Goal: Contribute content: Contribute content

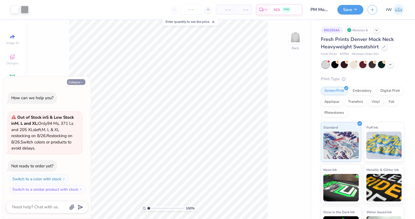
click at [82, 81] on icon "button" at bounding box center [81, 82] width 3 height 3
type textarea "x"
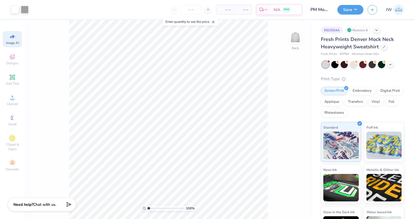
click at [15, 41] on span "Image AI" at bounding box center [12, 43] width 13 height 4
select select "4"
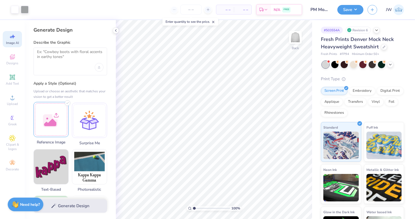
click at [61, 117] on div at bounding box center [50, 119] width 35 height 35
click at [81, 52] on textarea at bounding box center [70, 56] width 66 height 14
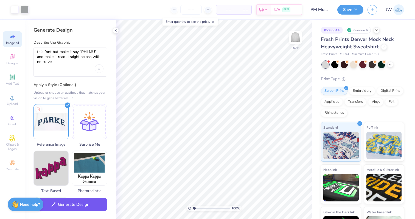
click at [78, 202] on button "Generate Design" at bounding box center [70, 204] width 74 height 13
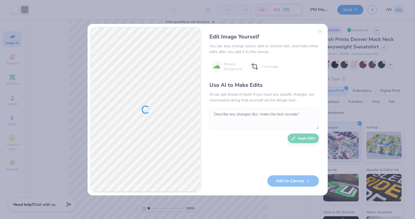
click at [322, 30] on div "Edit Image Yourself You can also change colors, add or remove text, and make ot…" at bounding box center [264, 109] width 121 height 165
click at [317, 33] on div "Edit Image Yourself" at bounding box center [264, 37] width 110 height 8
click at [319, 32] on div "Edit Image Yourself You can also change colors, add or remove text, and make ot…" at bounding box center [264, 109] width 121 height 165
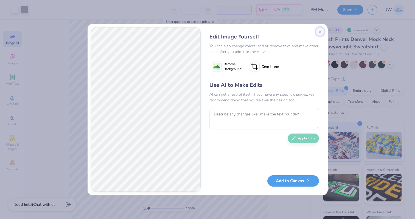
click at [318, 32] on button "Close" at bounding box center [320, 31] width 9 height 9
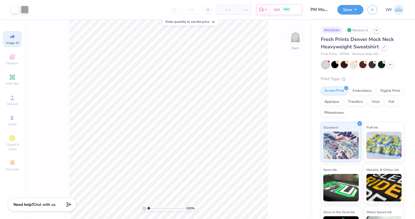
click at [12, 35] on icon at bounding box center [12, 36] width 7 height 7
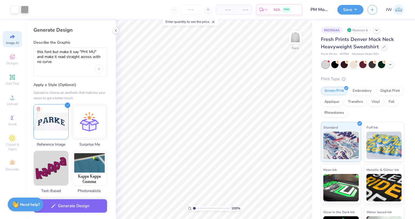
scroll to position [0, 0]
drag, startPoint x: 74, startPoint y: 62, endPoint x: 97, endPoint y: 50, distance: 25.1
click at [97, 50] on textarea "this font but make it say "PHI MU" and make it read straight across with no cur…" at bounding box center [70, 56] width 66 height 15
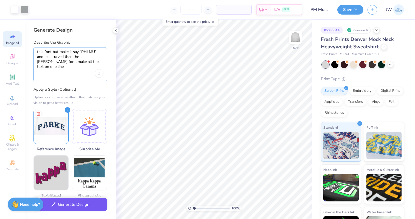
type textarea "this font but make it say "PHI MU" and less curved than the parke font. make al…"
click at [59, 210] on button "Generate Design" at bounding box center [70, 204] width 74 height 13
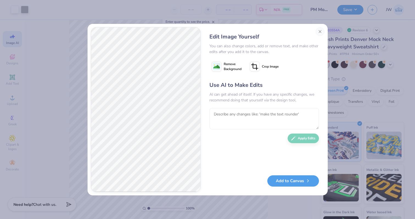
click at [253, 100] on div "AI can get ahead of itself. If you have any specific changes, we recommend doin…" at bounding box center [264, 97] width 110 height 12
click at [234, 124] on textarea at bounding box center [264, 118] width 110 height 21
click at [313, 128] on textarea "make it on one line please" at bounding box center [264, 118] width 110 height 21
type textarea "make it on one line please"
click at [304, 145] on div "Use AI to Make Edits AI can get ahead of itself. If you have any specific chang…" at bounding box center [264, 125] width 110 height 89
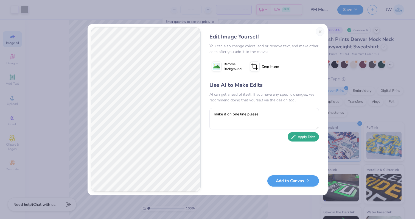
click at [308, 137] on button "Apply Edits" at bounding box center [303, 137] width 31 height 10
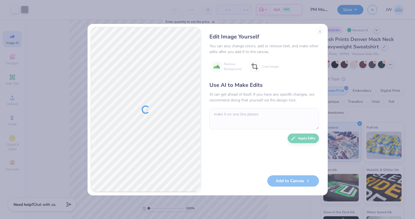
click at [319, 30] on div "Edit Image Yourself You can also change colors, add or remove text, and make ot…" at bounding box center [264, 109] width 121 height 165
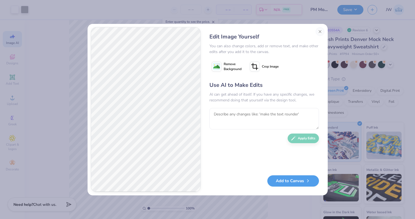
click at [325, 34] on div "Edit Image Yourself You can also change colors, add or remove text, and make ot…" at bounding box center [208, 109] width 240 height 171
click at [323, 34] on button "Close" at bounding box center [320, 31] width 9 height 9
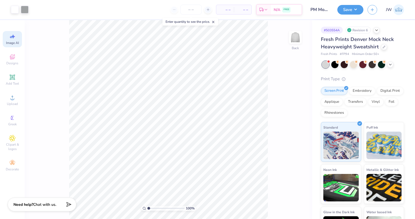
click at [11, 37] on icon at bounding box center [11, 37] width 2 height 3
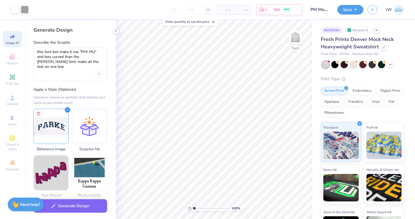
scroll to position [0, 0]
click at [74, 61] on textarea "this font but make it say "PHI MU" and less curved than the parke font. make al…" at bounding box center [70, 59] width 66 height 20
drag, startPoint x: 88, startPoint y: 62, endPoint x: 96, endPoint y: 52, distance: 12.7
click at [96, 52] on textarea "this font but make it say "PHI MU" and less curved than the parke font. make al…" at bounding box center [70, 59] width 66 height 20
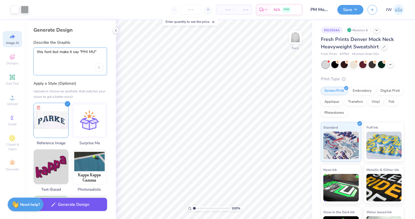
type textarea "this font but make it say "PHI MU""
click at [66, 206] on button "Generate Design" at bounding box center [70, 204] width 74 height 13
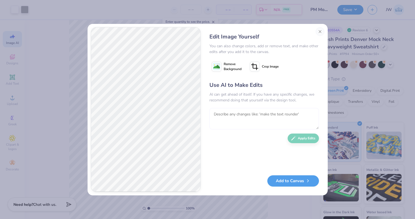
click at [277, 122] on textarea at bounding box center [264, 118] width 110 height 21
type textarea "make the text flat, not curved"
click at [311, 141] on button "Apply Edits" at bounding box center [303, 137] width 31 height 10
click at [244, 113] on textarea at bounding box center [264, 118] width 110 height 21
click at [228, 66] on span "Remove Background" at bounding box center [233, 66] width 18 height 10
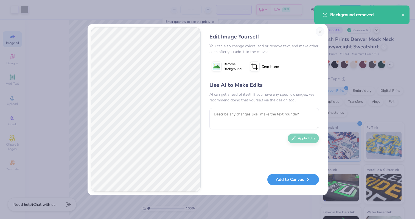
click at [287, 180] on button "Add to Canvas" at bounding box center [293, 179] width 52 height 11
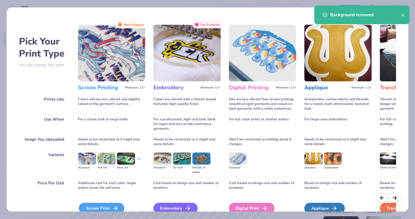
click at [107, 204] on div "Screen Print" at bounding box center [102, 208] width 46 height 11
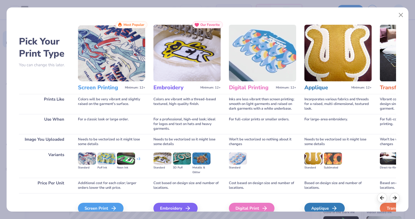
scroll to position [27, 0]
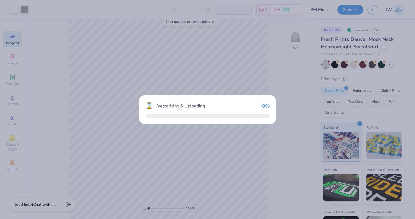
click at [111, 176] on div "⌛ Vectorizing & Uploading 0 %" at bounding box center [207, 109] width 415 height 219
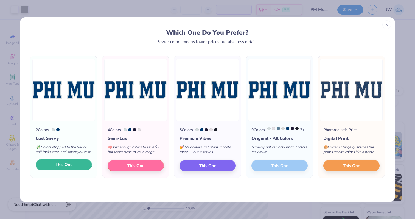
click at [66, 167] on span "This One" at bounding box center [63, 164] width 17 height 6
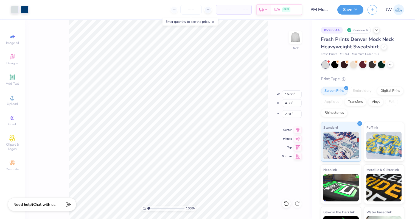
type input "10.91"
type input "4.80"
type input "1.87"
click at [25, 11] on div at bounding box center [25, 9] width 8 height 8
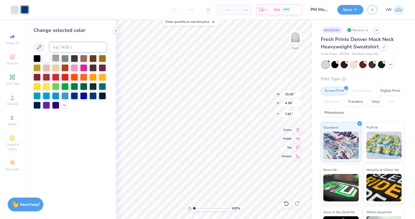
click at [56, 58] on div at bounding box center [55, 57] width 7 height 7
click at [15, 7] on div at bounding box center [15, 9] width 8 height 8
click at [62, 59] on div at bounding box center [64, 57] width 7 height 7
click at [25, 12] on div at bounding box center [25, 9] width 8 height 8
click at [47, 55] on div at bounding box center [46, 57] width 7 height 7
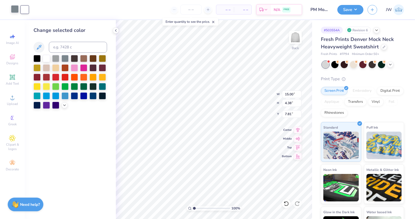
click at [16, 13] on div "Art colors" at bounding box center [14, 9] width 29 height 19
click at [16, 10] on div at bounding box center [15, 9] width 8 height 8
click at [57, 58] on div at bounding box center [55, 57] width 7 height 7
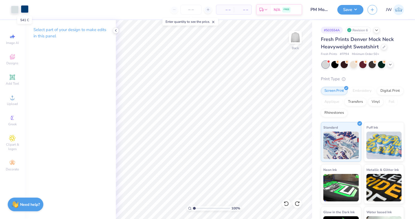
click at [24, 10] on div at bounding box center [25, 9] width 8 height 8
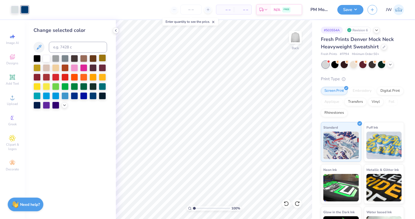
click at [103, 60] on div at bounding box center [102, 57] width 7 height 7
click at [19, 7] on div at bounding box center [20, 10] width 18 height 8
click at [18, 7] on div at bounding box center [15, 9] width 8 height 8
click at [59, 58] on div at bounding box center [55, 57] width 7 height 7
click at [29, 9] on div at bounding box center [25, 9] width 8 height 8
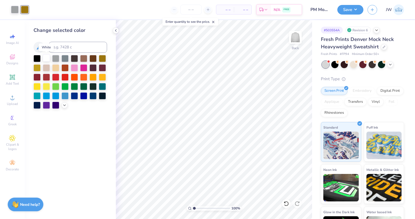
click at [48, 59] on div at bounding box center [46, 57] width 7 height 7
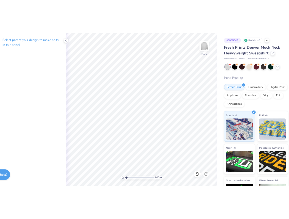
scroll to position [0, 0]
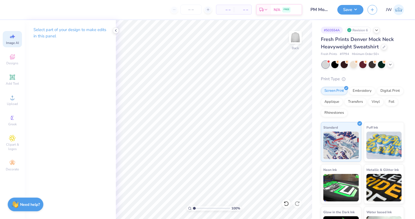
click at [13, 31] on div "Image AI" at bounding box center [12, 39] width 19 height 16
select select "4"
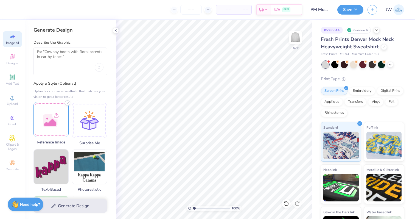
click at [52, 118] on div at bounding box center [50, 119] width 35 height 35
click at [48, 68] on div at bounding box center [70, 61] width 74 height 28
click at [50, 54] on textarea at bounding box center [70, 56] width 66 height 14
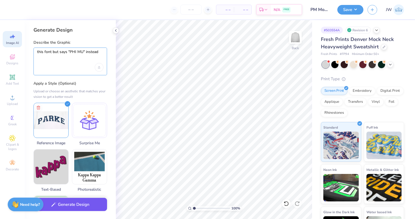
type textarea "this font but says "PHI MU" instead"
click at [94, 211] on div "Generate Design" at bounding box center [70, 205] width 91 height 27
click at [89, 208] on button "Generate Design" at bounding box center [70, 204] width 74 height 13
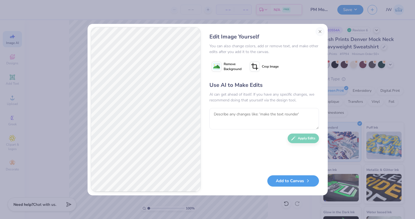
click at [273, 137] on div "Use AI to Make Edits AI can get ahead of itself. If you have any specific chang…" at bounding box center [264, 125] width 110 height 89
click at [270, 119] on textarea at bounding box center [264, 118] width 110 height 21
click at [229, 116] on textarea "make it less curved" at bounding box center [264, 118] width 110 height 21
click at [268, 119] on textarea "make it less curved" at bounding box center [264, 118] width 110 height 21
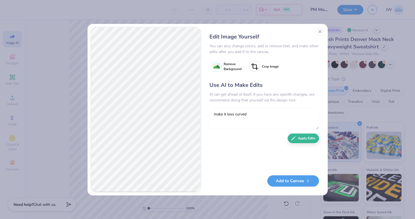
click at [268, 119] on textarea "make it less curved" at bounding box center [264, 118] width 110 height 21
type textarea "make it less arched"
click at [303, 139] on button "Apply Edits" at bounding box center [303, 137] width 31 height 10
click at [241, 108] on textarea at bounding box center [264, 118] width 110 height 21
type textarea "a"
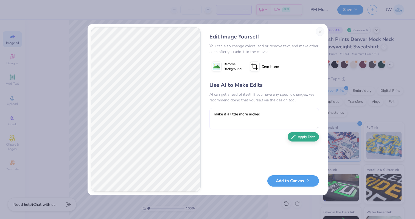
type textarea "make it a little more arched"
click at [315, 140] on button "Apply Edits" at bounding box center [303, 137] width 31 height 10
click at [284, 118] on textarea at bounding box center [264, 118] width 110 height 21
type textarea "slightly less arched but not flat across please"
click at [315, 141] on button "Apply Edits" at bounding box center [303, 137] width 31 height 10
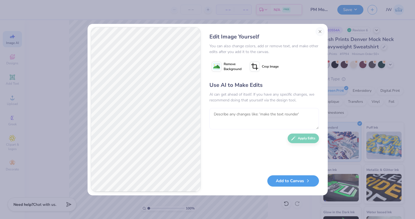
click at [276, 121] on textarea at bounding box center [264, 118] width 110 height 21
type textarea "make it less arched"
click at [307, 140] on button "Apply Edits" at bounding box center [303, 137] width 31 height 10
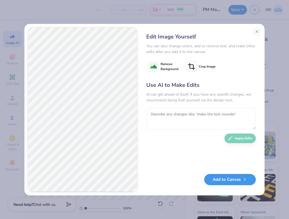
click at [233, 178] on button "Add to Canvas" at bounding box center [230, 179] width 52 height 11
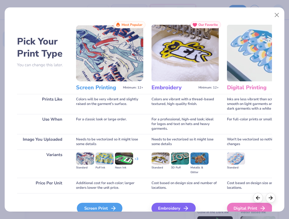
click at [102, 204] on div "Screen Print" at bounding box center [100, 208] width 46 height 11
click at [100, 209] on div "Screen Print" at bounding box center [100, 208] width 46 height 11
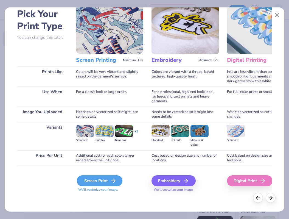
click at [103, 183] on div "Screen Print" at bounding box center [100, 180] width 46 height 11
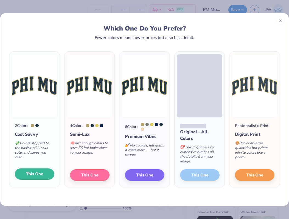
click at [43, 173] on button "This One" at bounding box center [35, 174] width 40 height 12
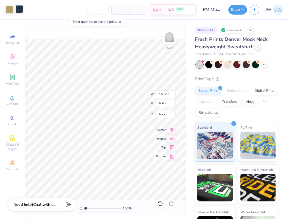
click at [19, 10] on div at bounding box center [19, 9] width 8 height 8
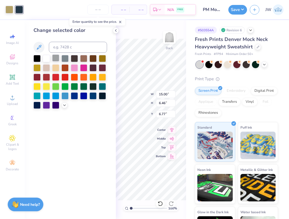
click at [58, 57] on div at bounding box center [55, 57] width 7 height 7
click at [10, 9] on div at bounding box center [9, 9] width 8 height 8
click at [48, 57] on div at bounding box center [46, 57] width 7 height 7
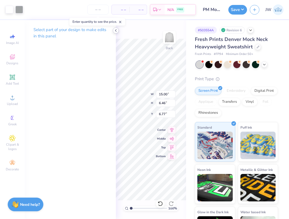
click at [115, 30] on polyline at bounding box center [115, 30] width 1 height 2
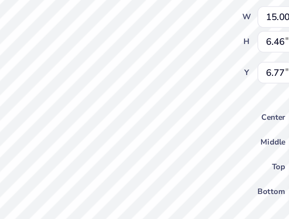
type input "2.08"
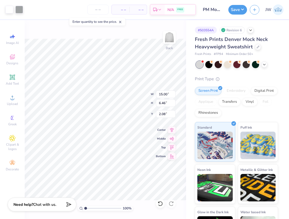
type input "12.10"
type input "5.21"
type input "1.94"
click at [12, 39] on icon at bounding box center [12, 36] width 7 height 7
select select "4"
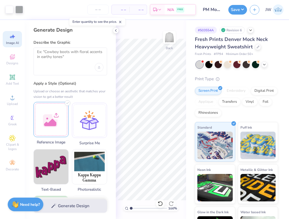
click at [59, 117] on div at bounding box center [50, 119] width 35 height 35
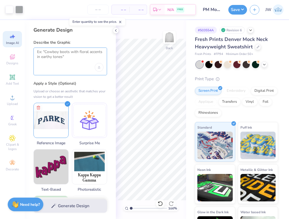
click at [75, 61] on textarea at bounding box center [70, 56] width 66 height 14
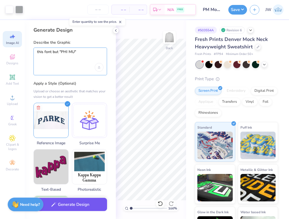
type textarea "this font but "PHI MU""
click at [61, 208] on button "Generate Design" at bounding box center [70, 204] width 74 height 13
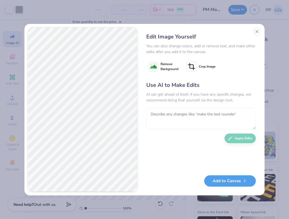
click at [209, 124] on textarea at bounding box center [201, 118] width 110 height 21
type textarea "make"
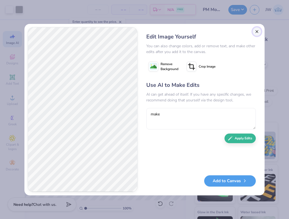
click at [256, 32] on button "Close" at bounding box center [257, 31] width 9 height 9
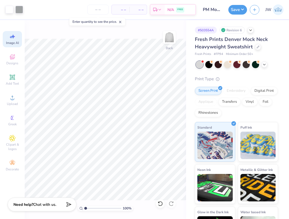
click at [16, 41] on span "Image AI" at bounding box center [12, 43] width 13 height 4
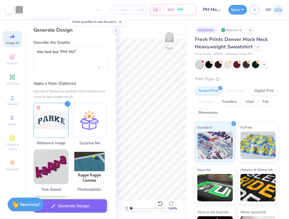
scroll to position [0, 0]
click at [15, 41] on span "Image AI" at bounding box center [12, 43] width 13 height 4
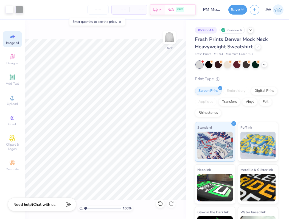
click at [15, 40] on div "Image AI" at bounding box center [12, 39] width 19 height 16
select select "4"
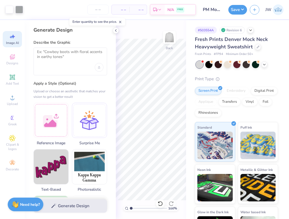
click at [71, 64] on div at bounding box center [70, 61] width 74 height 28
click at [57, 110] on div at bounding box center [50, 119] width 35 height 35
click at [77, 65] on div at bounding box center [70, 61] width 74 height 28
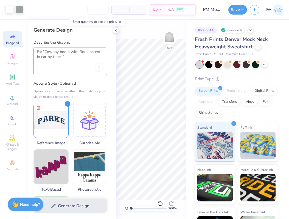
click at [69, 60] on textarea at bounding box center [70, 56] width 66 height 14
type textarea "k"
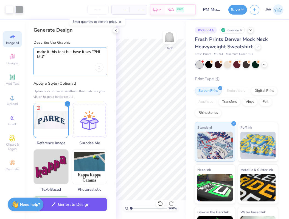
type textarea "make it this font but have it say "PHI MU""
click at [71, 205] on button "Generate Design" at bounding box center [70, 204] width 74 height 13
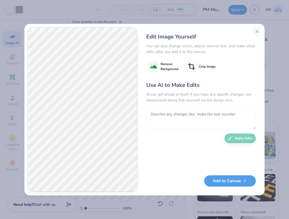
click at [165, 114] on textarea at bounding box center [201, 118] width 110 height 21
click at [197, 114] on textarea "Make it read straight across and make" at bounding box center [201, 118] width 110 height 21
click at [247, 120] on textarea "Make it read straight across on the same line and make" at bounding box center [201, 118] width 110 height 21
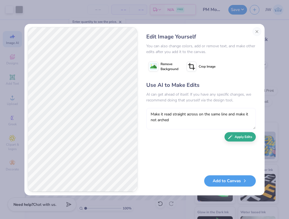
type textarea "Make it read straight across on the same line and make it not arched"
click at [242, 139] on button "Apply Edits" at bounding box center [240, 137] width 31 height 10
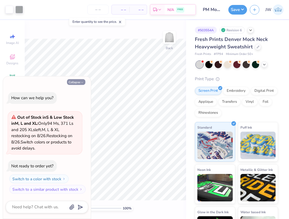
click at [74, 82] on button "Collapse" at bounding box center [76, 82] width 18 height 6
type textarea "x"
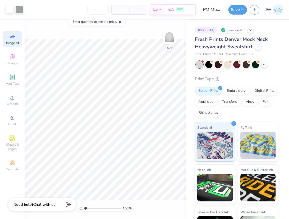
click at [14, 42] on span "Image AI" at bounding box center [12, 43] width 13 height 4
select select "4"
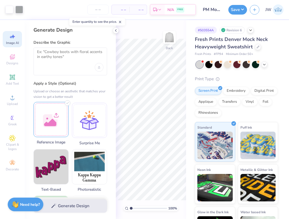
click at [57, 112] on div at bounding box center [50, 119] width 35 height 35
click at [64, 63] on div at bounding box center [70, 61] width 74 height 28
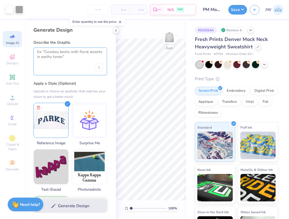
click at [64, 62] on textarea at bounding box center [70, 56] width 66 height 14
click at [77, 60] on textarea at bounding box center [70, 56] width 66 height 14
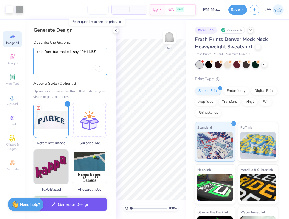
type textarea "this font but make it say "PHI MU""
click at [58, 208] on button "Generate Design" at bounding box center [70, 204] width 74 height 13
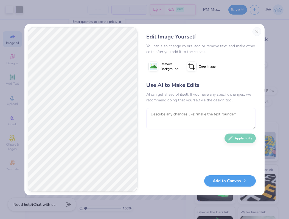
click at [166, 114] on textarea at bounding box center [201, 118] width 110 height 21
type textarea "make it slightly less arched"
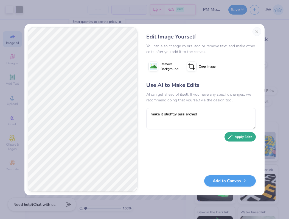
click at [239, 134] on button "Apply Edits" at bounding box center [240, 137] width 31 height 10
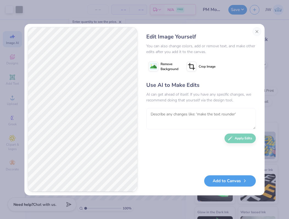
click at [169, 115] on textarea at bounding box center [201, 118] width 110 height 21
type textarea "slightly less arched, but not flat"
click at [252, 138] on button "Apply Edits" at bounding box center [240, 138] width 31 height 10
click at [177, 116] on textarea at bounding box center [201, 118] width 110 height 21
type textarea "s"
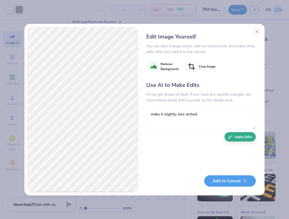
type textarea "make it slightly less arched"
click at [245, 140] on button "Apply Edits" at bounding box center [240, 137] width 31 height 10
click at [165, 119] on textarea at bounding box center [201, 118] width 110 height 21
type textarea "slightly less arched"
click at [230, 141] on button "Apply Edits" at bounding box center [240, 137] width 31 height 10
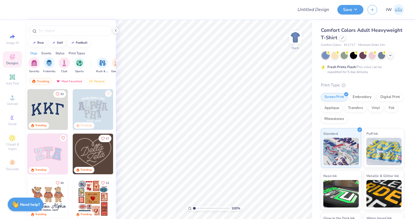
click at [340, 34] on div "Comfort Colors Adult Heavyweight T-Shirt" at bounding box center [362, 34] width 83 height 15
click at [342, 36] on div at bounding box center [343, 37] width 6 height 6
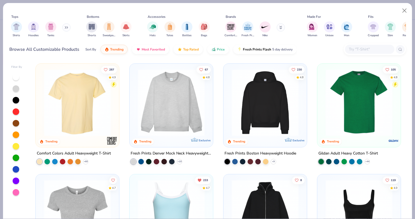
click at [166, 96] on img at bounding box center [171, 102] width 72 height 67
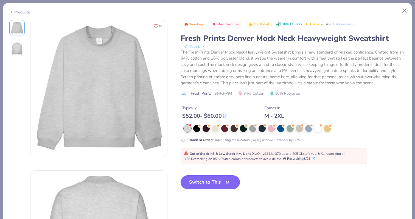
click at [210, 185] on button "Switch to This" at bounding box center [211, 182] width 60 height 14
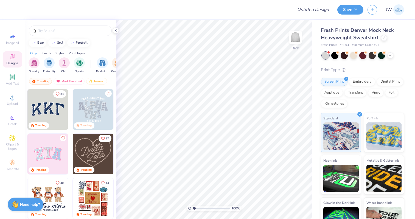
click at [42, 106] on img at bounding box center [47, 109] width 41 height 41
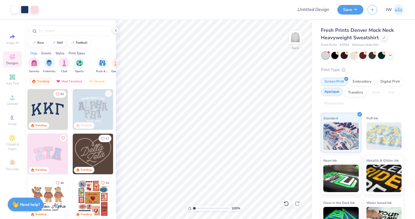
click at [339, 95] on div "Applique" at bounding box center [332, 92] width 22 height 8
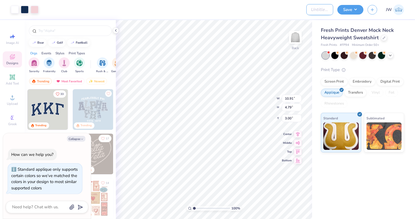
click at [311, 8] on input "Design Title" at bounding box center [319, 9] width 27 height 11
click at [13, 33] on icon at bounding box center [12, 36] width 7 height 7
type textarea "x"
select select "4"
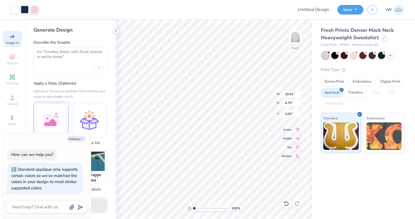
click at [43, 116] on div at bounding box center [50, 119] width 35 height 35
click at [67, 52] on textarea at bounding box center [70, 56] width 66 height 14
type textarea "x"
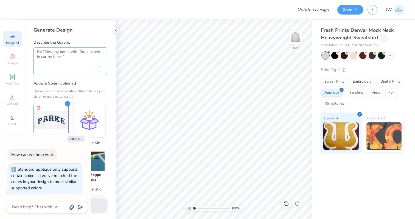
click at [51, 53] on textarea at bounding box center [70, 56] width 66 height 14
click at [61, 52] on textarea "Make it say "ZTA" in this font" at bounding box center [70, 56] width 66 height 14
type textarea "Make it say "ZETA" in this font"
click at [102, 209] on button "Generate Design" at bounding box center [70, 204] width 74 height 13
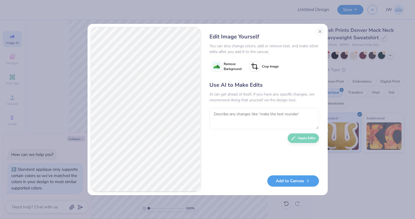
click at [214, 60] on button "Remove Background" at bounding box center [226, 67] width 34 height 14
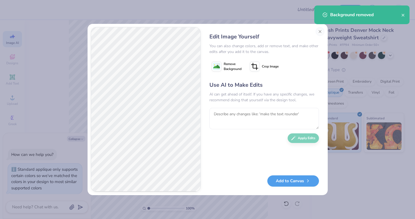
click at [308, 186] on div "Add to Canvas" at bounding box center [264, 180] width 110 height 11
click at [309, 182] on button "Add to Canvas" at bounding box center [293, 179] width 52 height 11
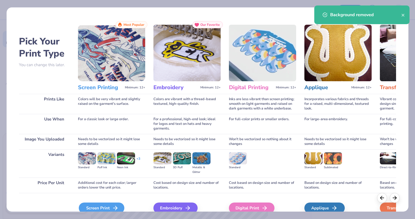
click at [111, 208] on div "Screen Print" at bounding box center [102, 208] width 46 height 11
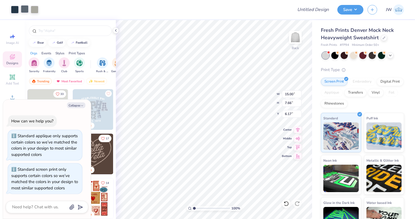
click at [27, 6] on div at bounding box center [25, 9] width 8 height 8
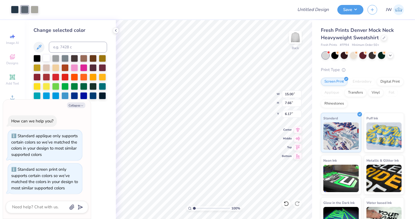
click at [48, 60] on div at bounding box center [46, 57] width 7 height 7
click at [38, 9] on div at bounding box center [35, 9] width 8 height 8
click at [45, 61] on div at bounding box center [46, 57] width 7 height 7
click at [46, 60] on div at bounding box center [46, 57] width 7 height 7
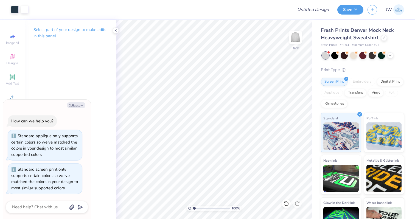
click at [346, 219] on html "Art colors Design Title Save JW Image AI Designs Add Text Upload Greek Clipart …" at bounding box center [207, 109] width 415 height 219
click at [26, 10] on div at bounding box center [25, 9] width 8 height 8
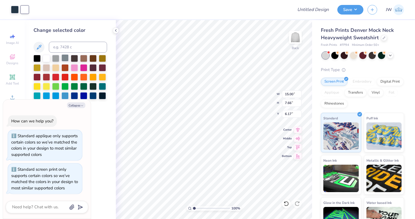
click at [66, 60] on div at bounding box center [64, 57] width 7 height 7
click at [13, 4] on div "Art colors" at bounding box center [14, 9] width 29 height 19
click at [13, 6] on div at bounding box center [15, 9] width 8 height 8
click at [91, 88] on div at bounding box center [93, 85] width 7 height 7
click at [21, 7] on div at bounding box center [25, 9] width 8 height 8
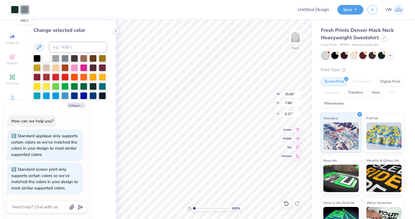
click at [24, 9] on div at bounding box center [25, 10] width 8 height 8
click at [95, 88] on div at bounding box center [93, 85] width 7 height 7
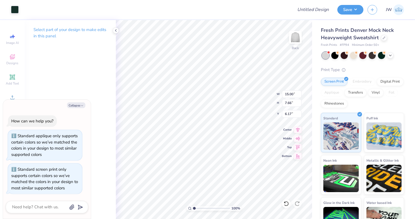
type textarea "x"
type input "6.90"
type input "3.52"
type textarea "x"
type input "2.00"
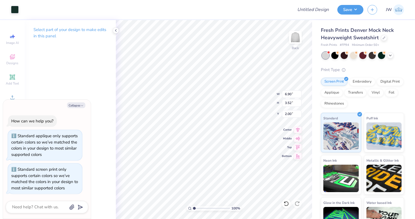
type textarea "x"
type input "9.32"
type input "4.76"
type textarea "x"
type input "1.81"
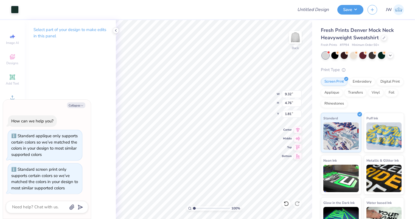
type textarea "x"
type input "9.95"
type input "5.09"
type textarea "x"
type input "1.88"
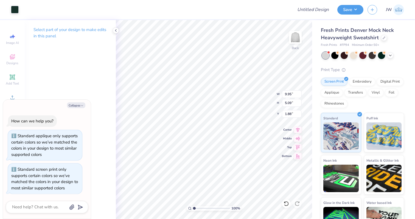
click at [13, 14] on div "Art colors" at bounding box center [9, 9] width 19 height 19
click at [14, 10] on div at bounding box center [15, 9] width 8 height 8
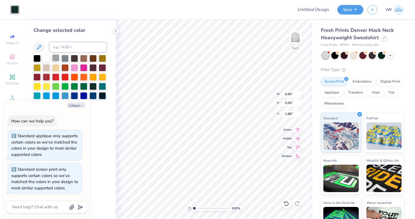
click at [58, 55] on div at bounding box center [55, 57] width 7 height 7
click at [75, 68] on div at bounding box center [74, 67] width 7 height 7
click at [82, 68] on div at bounding box center [83, 67] width 7 height 7
click at [74, 61] on div at bounding box center [74, 57] width 7 height 7
click at [79, 105] on button "Collapse" at bounding box center [76, 105] width 18 height 6
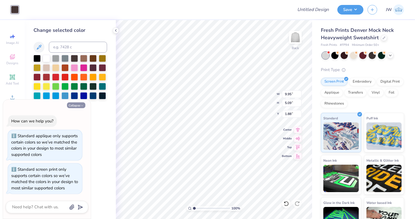
type textarea "x"
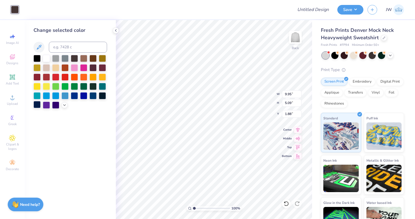
click at [33, 103] on div at bounding box center [36, 104] width 7 height 7
click at [317, 1] on div "Design Title" at bounding box center [313, 9] width 40 height 19
click at [315, 5] on input "Design Title" at bounding box center [319, 9] width 27 height 11
type input "ZTA Mockneck"
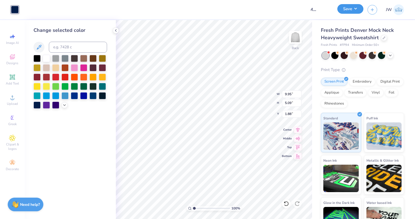
click at [346, 11] on button "Save" at bounding box center [350, 9] width 26 height 10
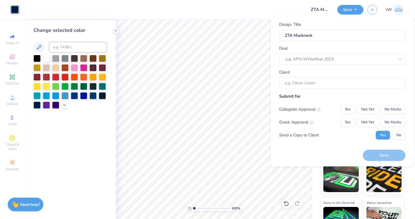
click at [314, 68] on div "Design Title ZTA Mockneck Deal e.g. APhi Winterfest 2023 Client" at bounding box center [342, 55] width 126 height 68
click at [315, 61] on div at bounding box center [340, 58] width 109 height 7
click at [306, 80] on div "ZTA PP SRS26" at bounding box center [342, 83] width 122 height 9
type input "zta"
type input "[PERSON_NAME] [PERSON_NAME]"
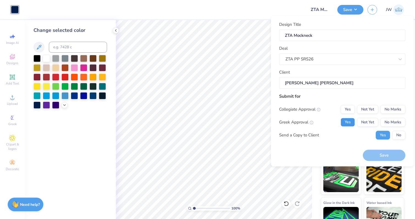
click at [352, 122] on button "Yes" at bounding box center [348, 122] width 14 height 9
click at [399, 112] on button "No Marks" at bounding box center [393, 109] width 25 height 9
click at [390, 152] on button "Save" at bounding box center [384, 155] width 43 height 11
